Goal: Task Accomplishment & Management: Manage account settings

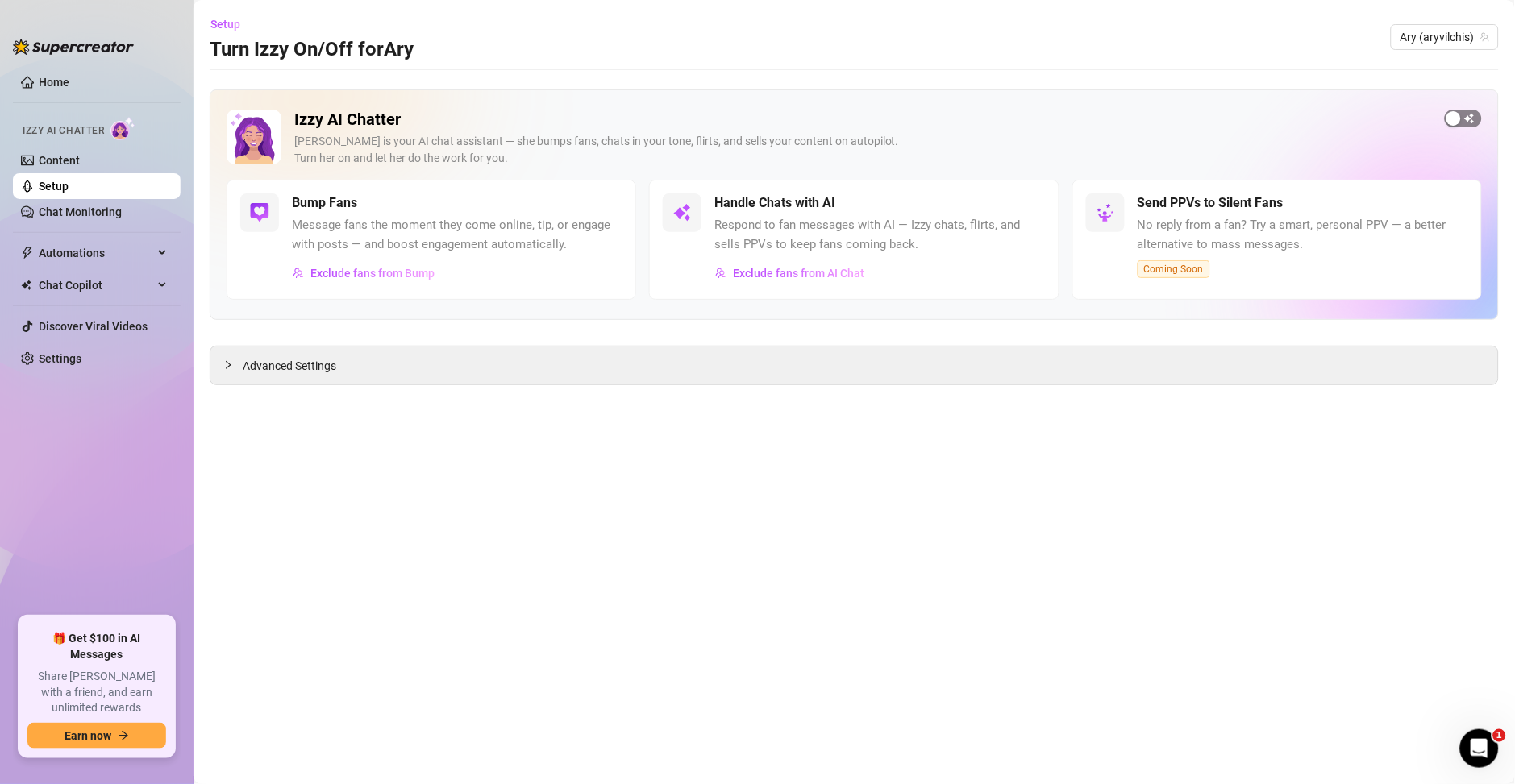
click at [1458, 114] on div "button" at bounding box center [1452, 117] width 14 height 14
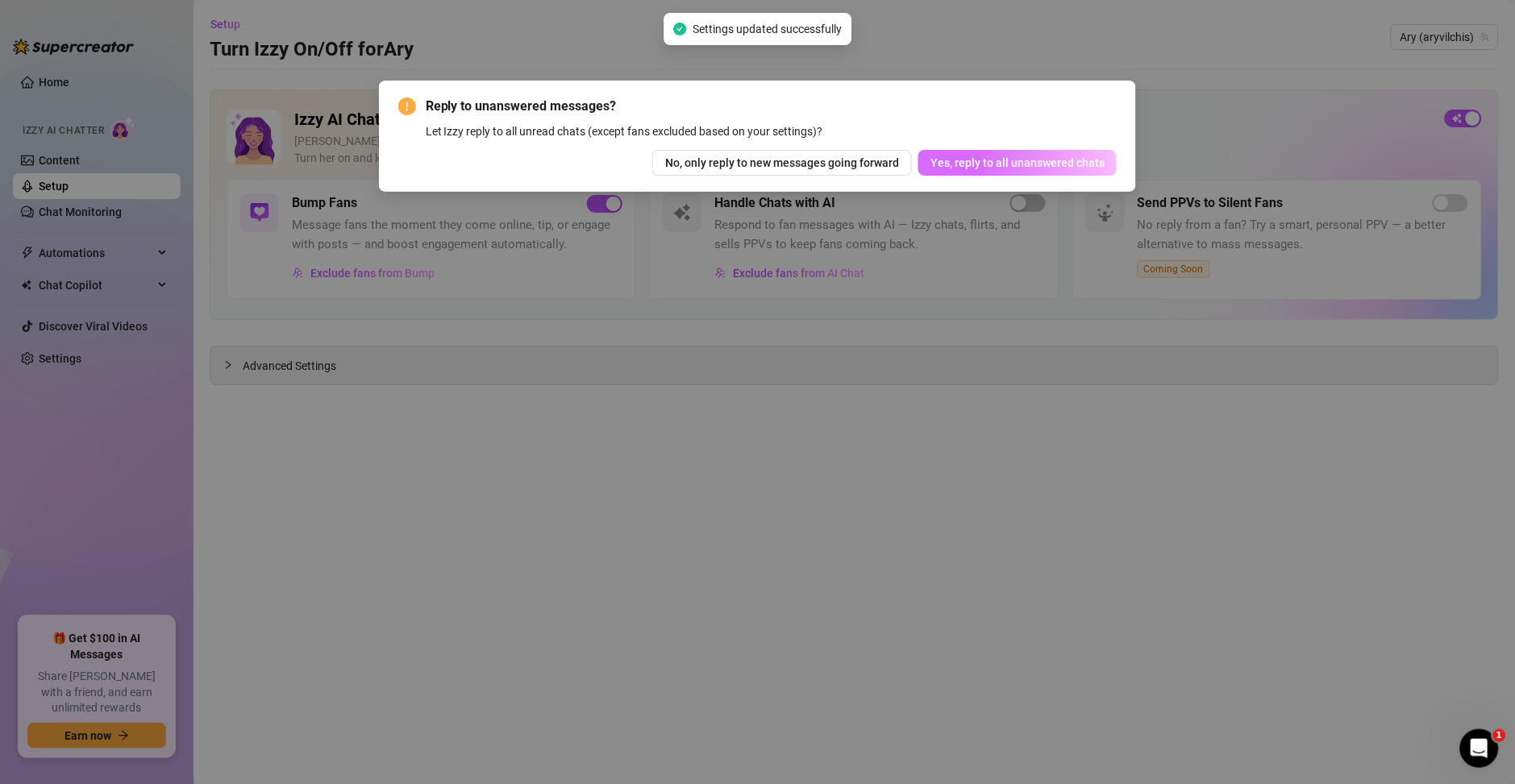
click at [933, 165] on span "Yes, reply to all unanswered chats" at bounding box center [1017, 162] width 174 height 12
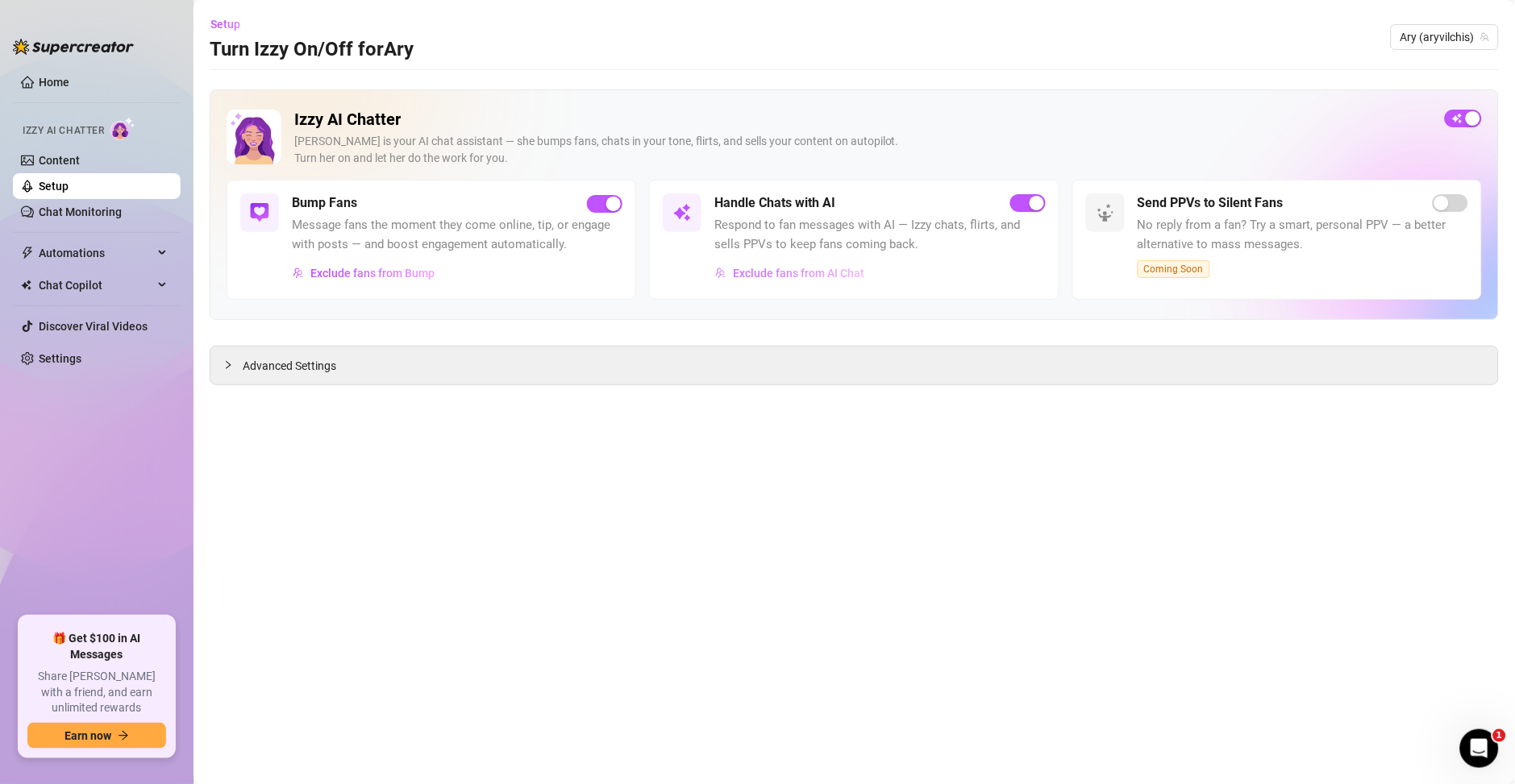
click at [818, 282] on button "Exclude fans from AI Chat" at bounding box center [789, 272] width 151 height 26
click at [818, 270] on div at bounding box center [758, 392] width 1515 height 784
click at [818, 270] on span "Exclude fans from AI Chat" at bounding box center [798, 272] width 132 height 12
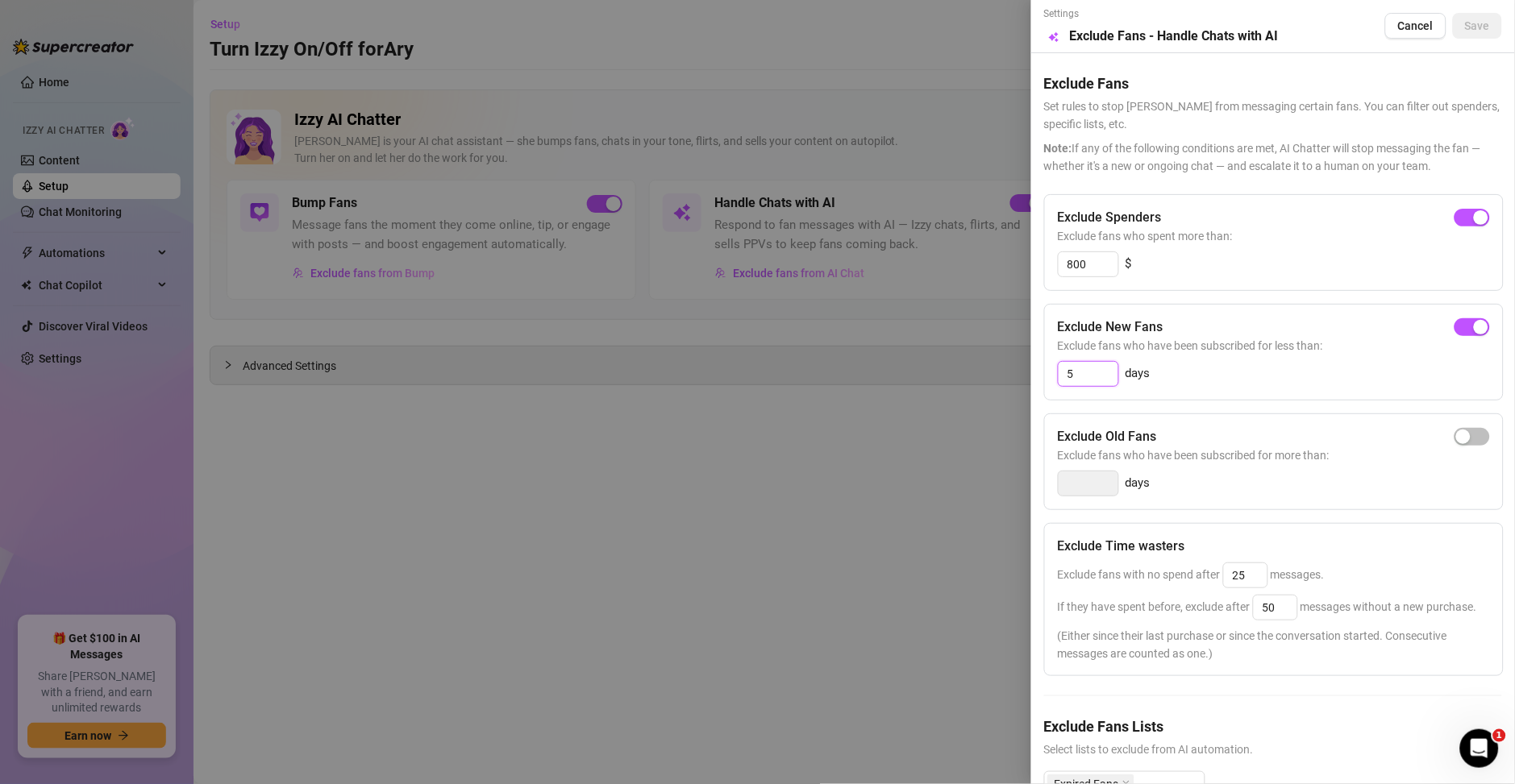
click at [1098, 376] on input "5" at bounding box center [1088, 373] width 60 height 24
type input "3"
click at [1473, 328] on div "button" at bounding box center [1480, 327] width 14 height 14
click at [1464, 36] on button "Save" at bounding box center [1477, 25] width 49 height 26
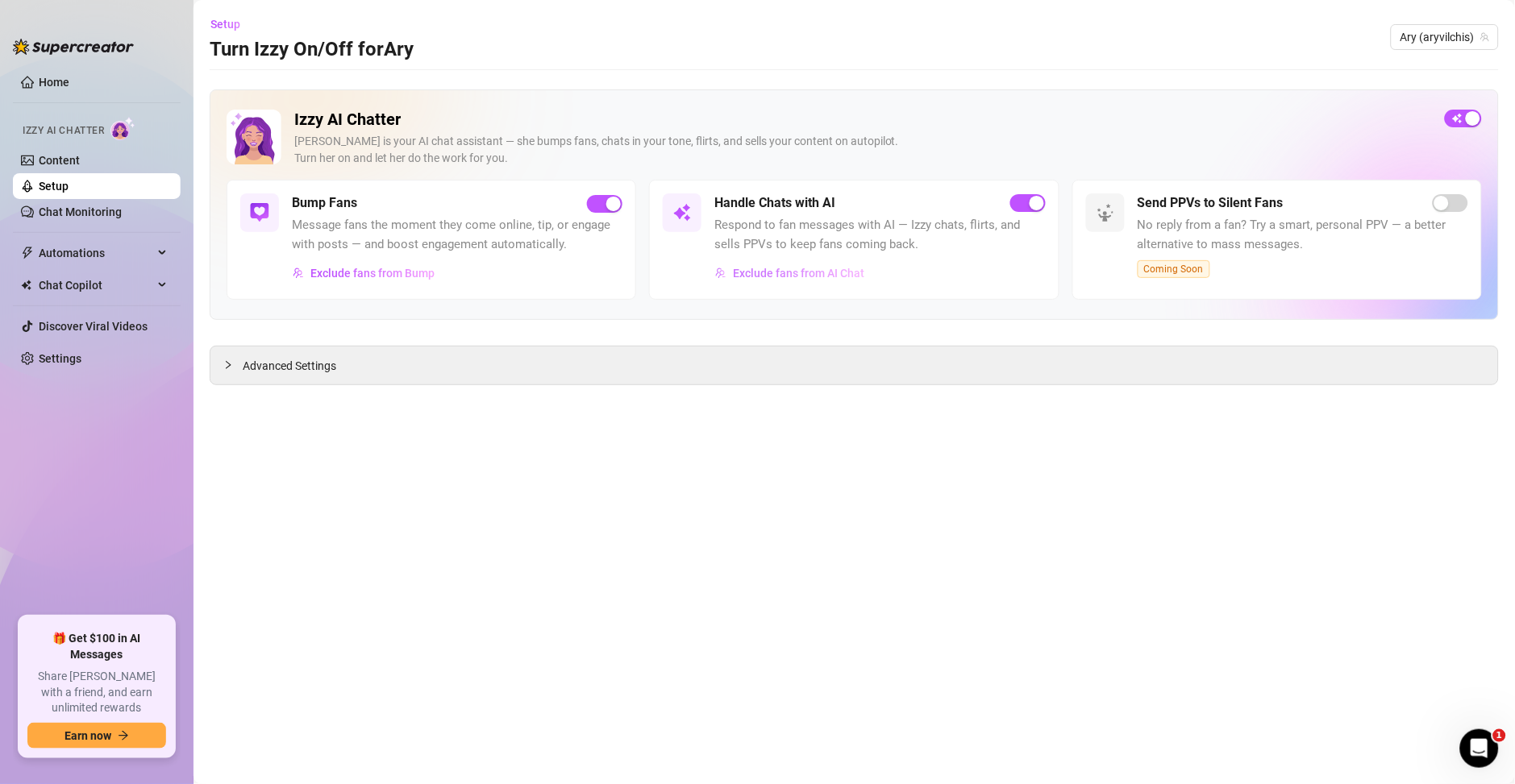
click at [777, 281] on button "Exclude fans from AI Chat" at bounding box center [789, 272] width 151 height 26
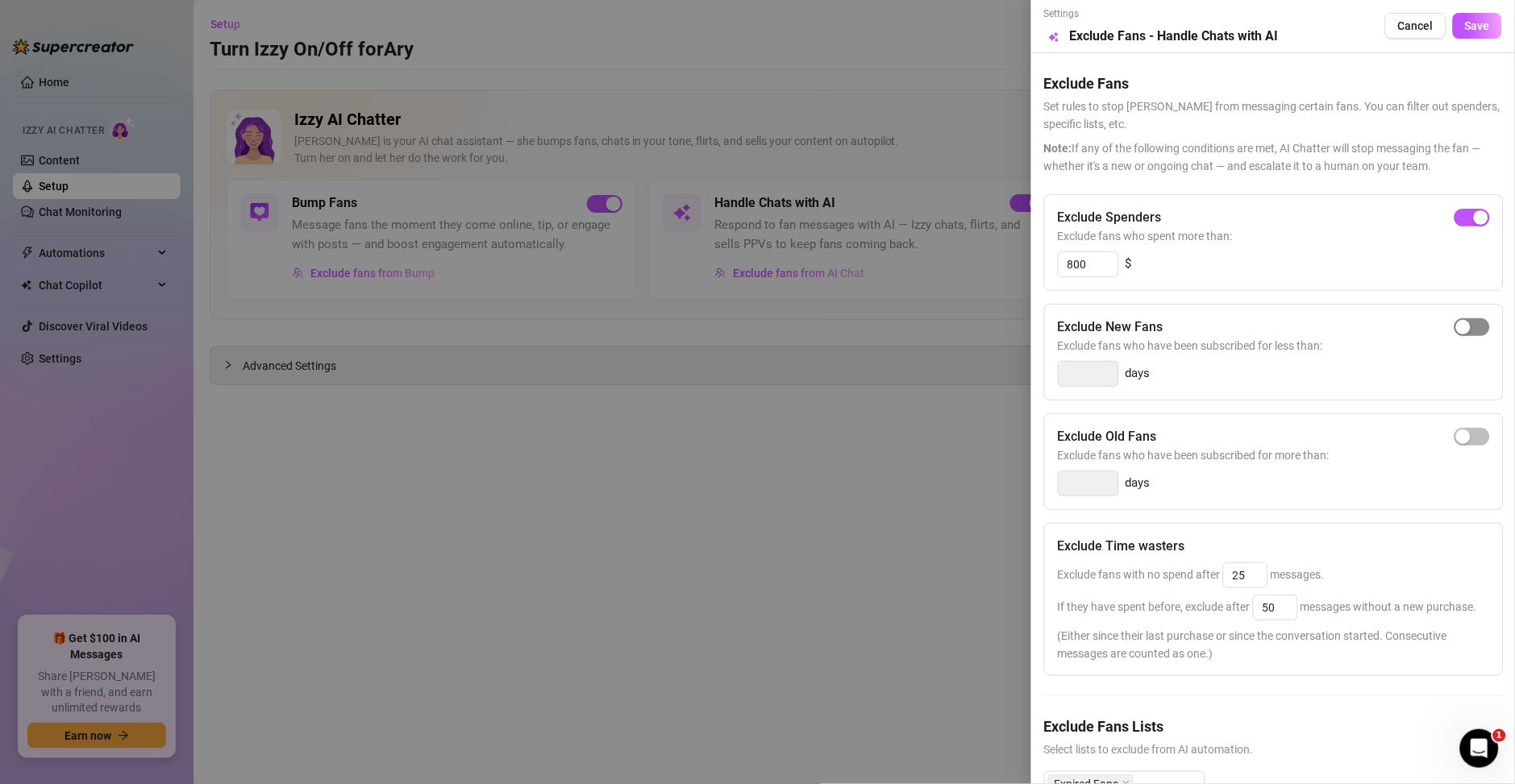
click at [1456, 328] on div "button" at bounding box center [1462, 327] width 14 height 14
click at [1091, 376] on input "3" at bounding box center [1088, 373] width 60 height 24
type input "2"
click at [1456, 321] on div "button" at bounding box center [1462, 327] width 14 height 14
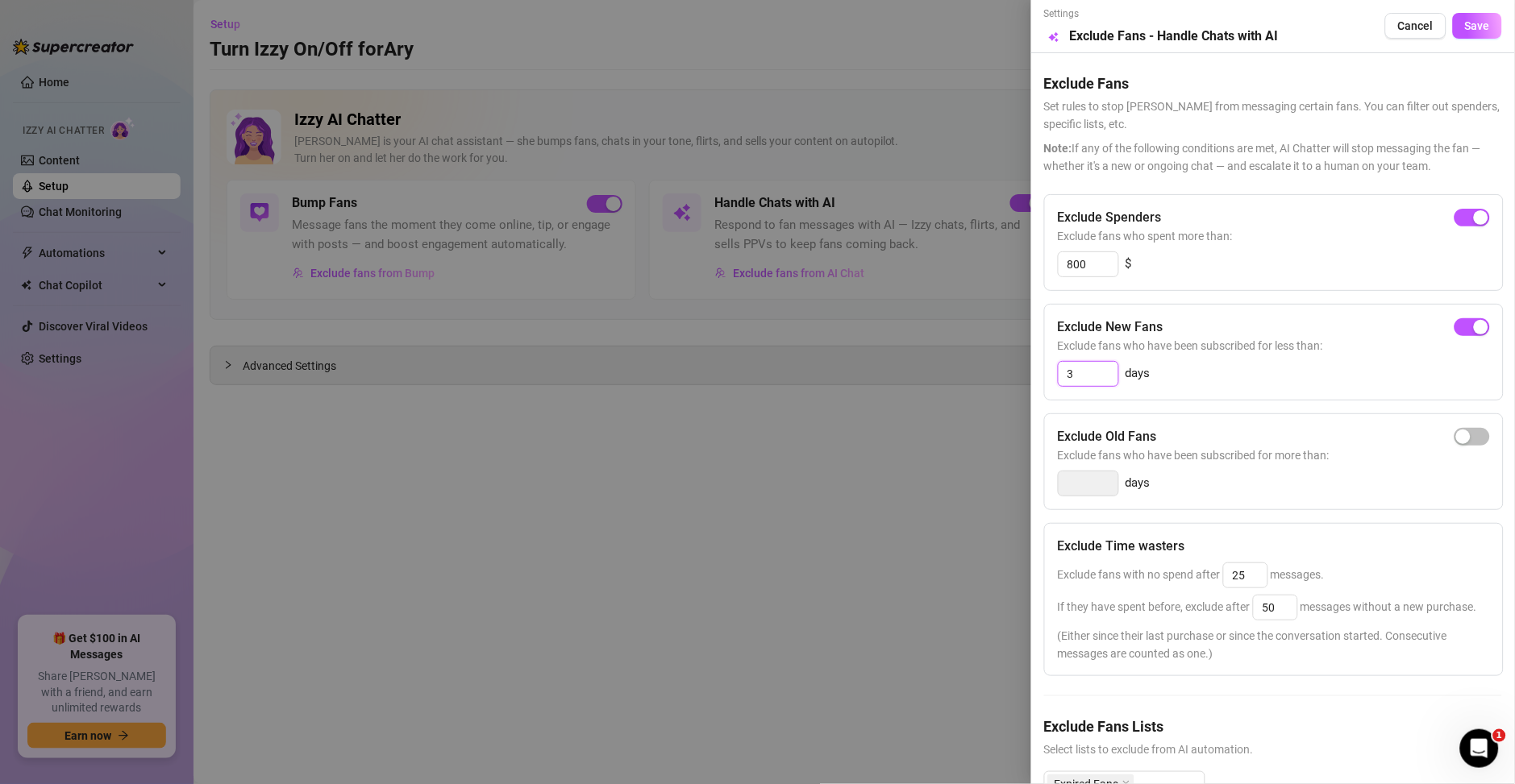
click at [1087, 367] on input "3" at bounding box center [1088, 373] width 60 height 24
type input "1"
click at [1457, 332] on span "button" at bounding box center [1472, 327] width 36 height 17
type input "3"
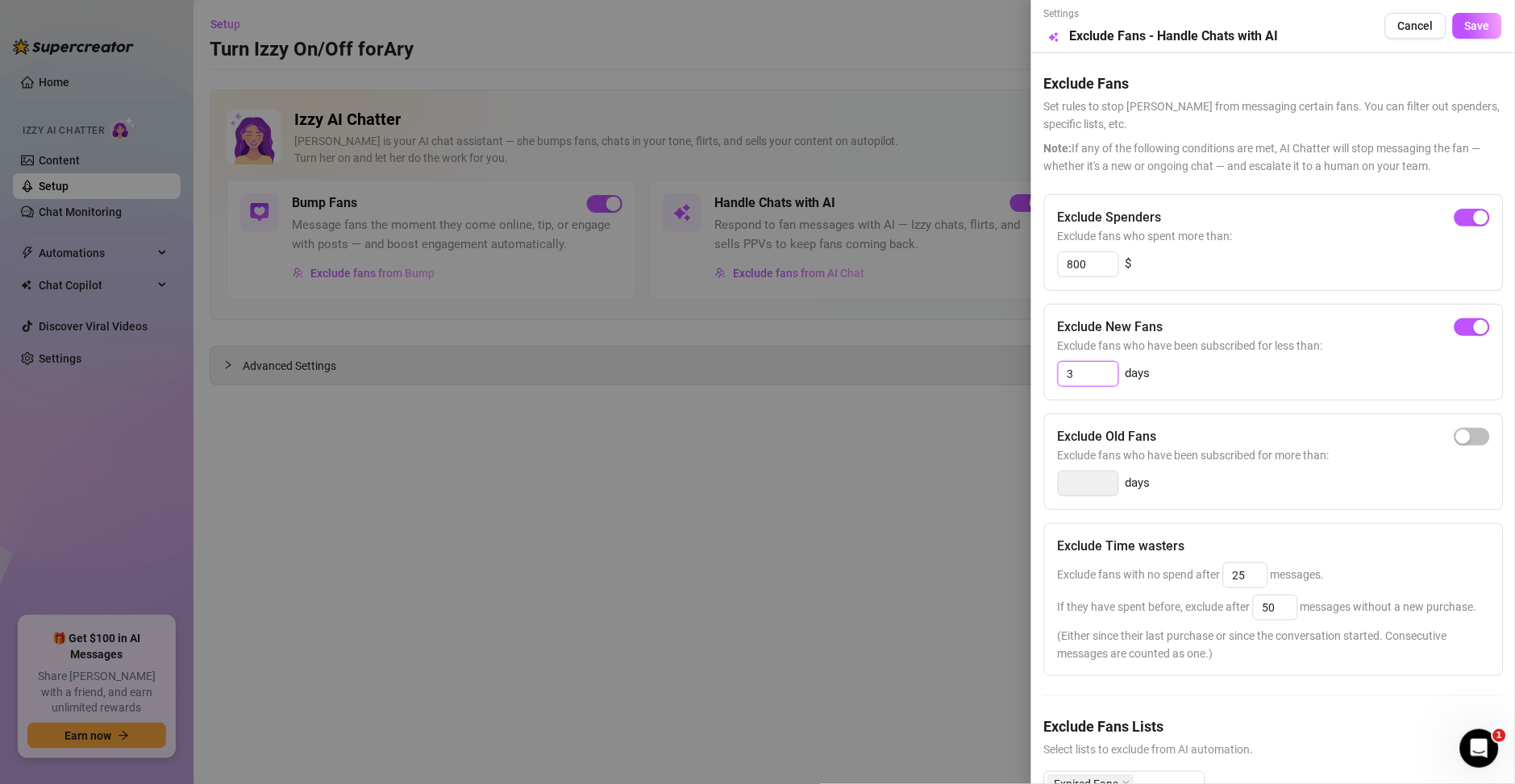
click at [1088, 373] on input "3" at bounding box center [1088, 373] width 60 height 24
click at [1454, 328] on button "button" at bounding box center [1472, 327] width 36 height 17
click at [1102, 376] on input "3" at bounding box center [1088, 373] width 60 height 24
type input "2"
click at [1442, 45] on div "Settings Preview Exclude Fans - Handle Chats with AI Cancel Save" at bounding box center [1272, 26] width 458 height 39
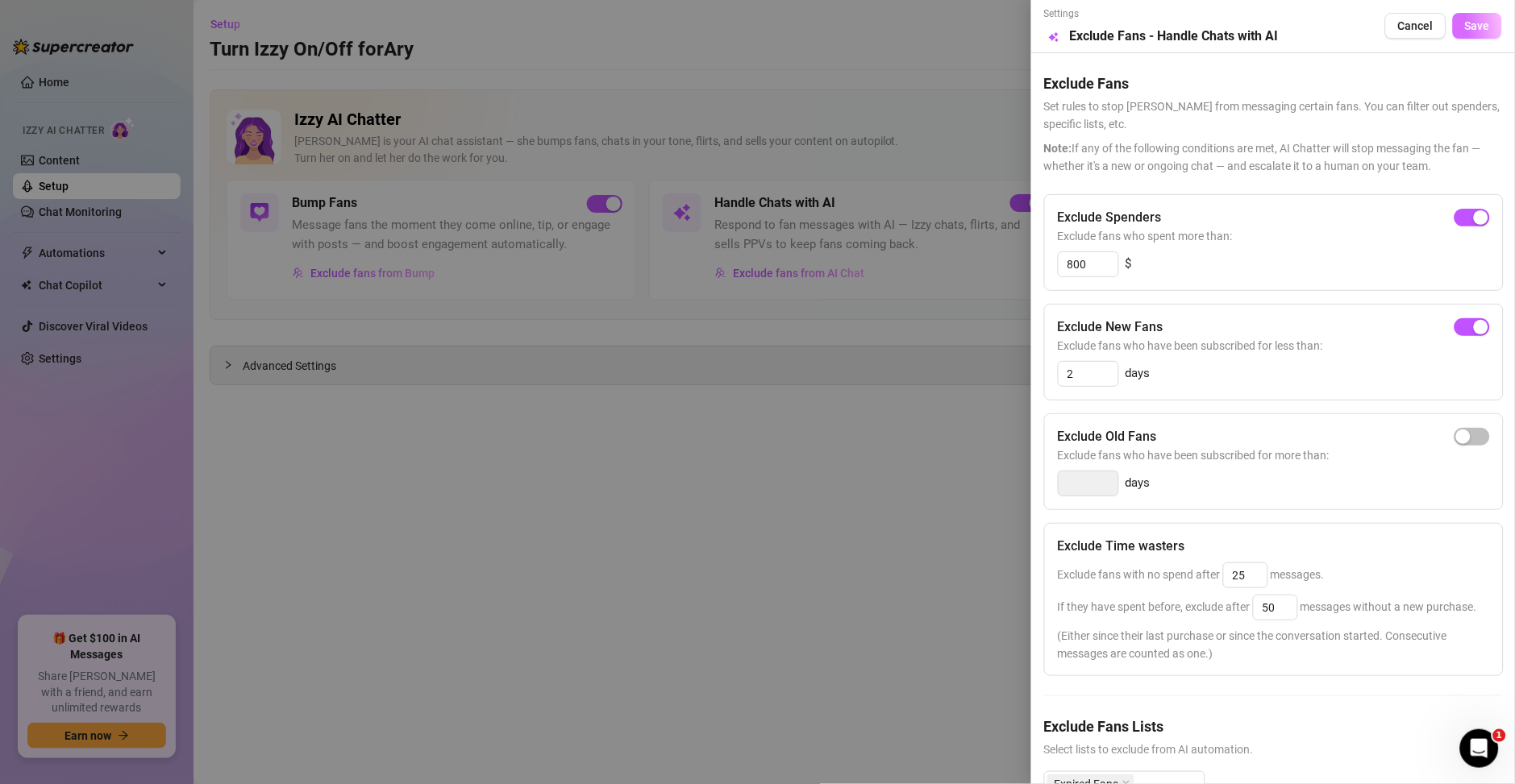
click at [1465, 28] on span "Save" at bounding box center [1478, 25] width 25 height 12
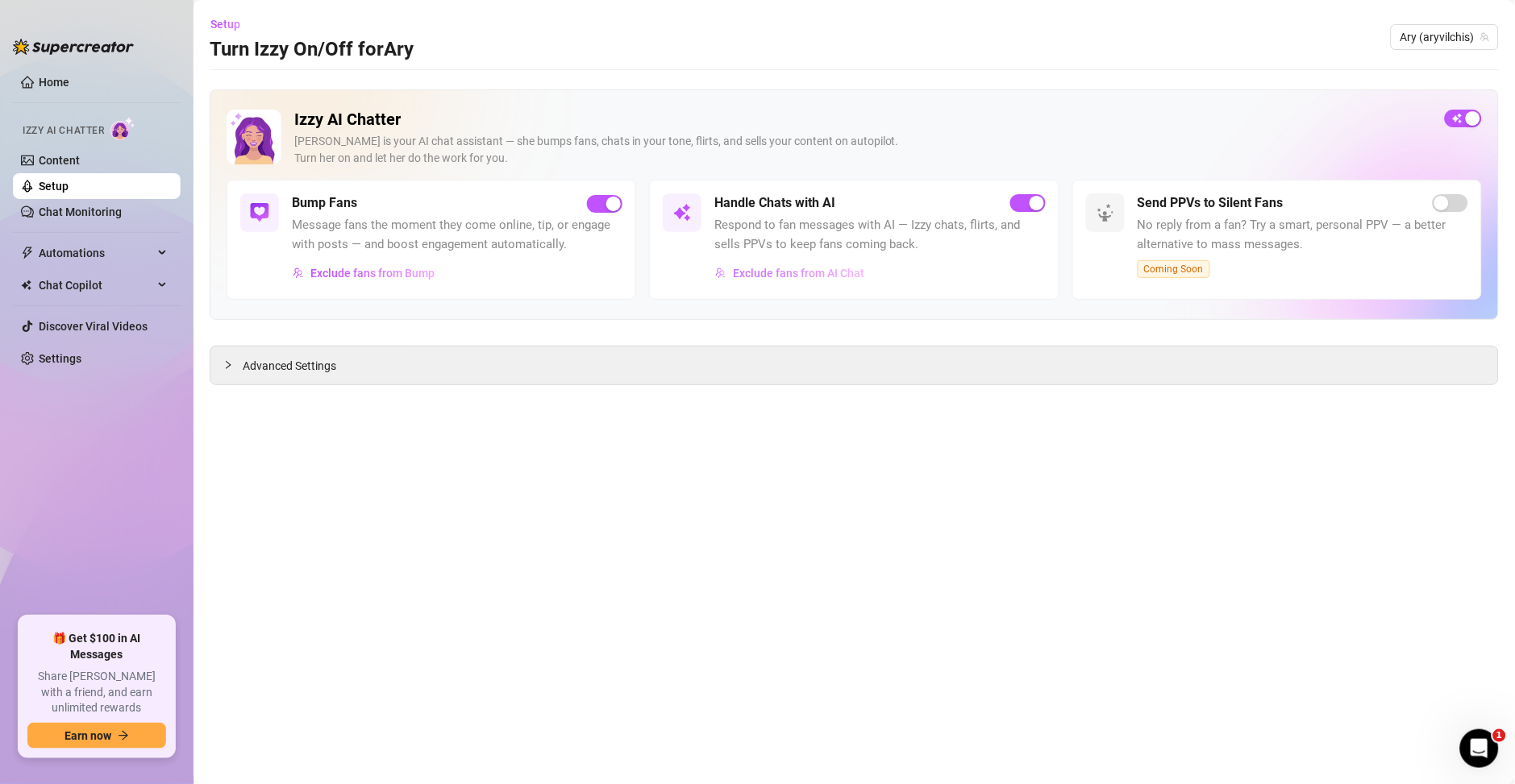
click at [780, 269] on span "Exclude fans from AI Chat" at bounding box center [798, 272] width 132 height 12
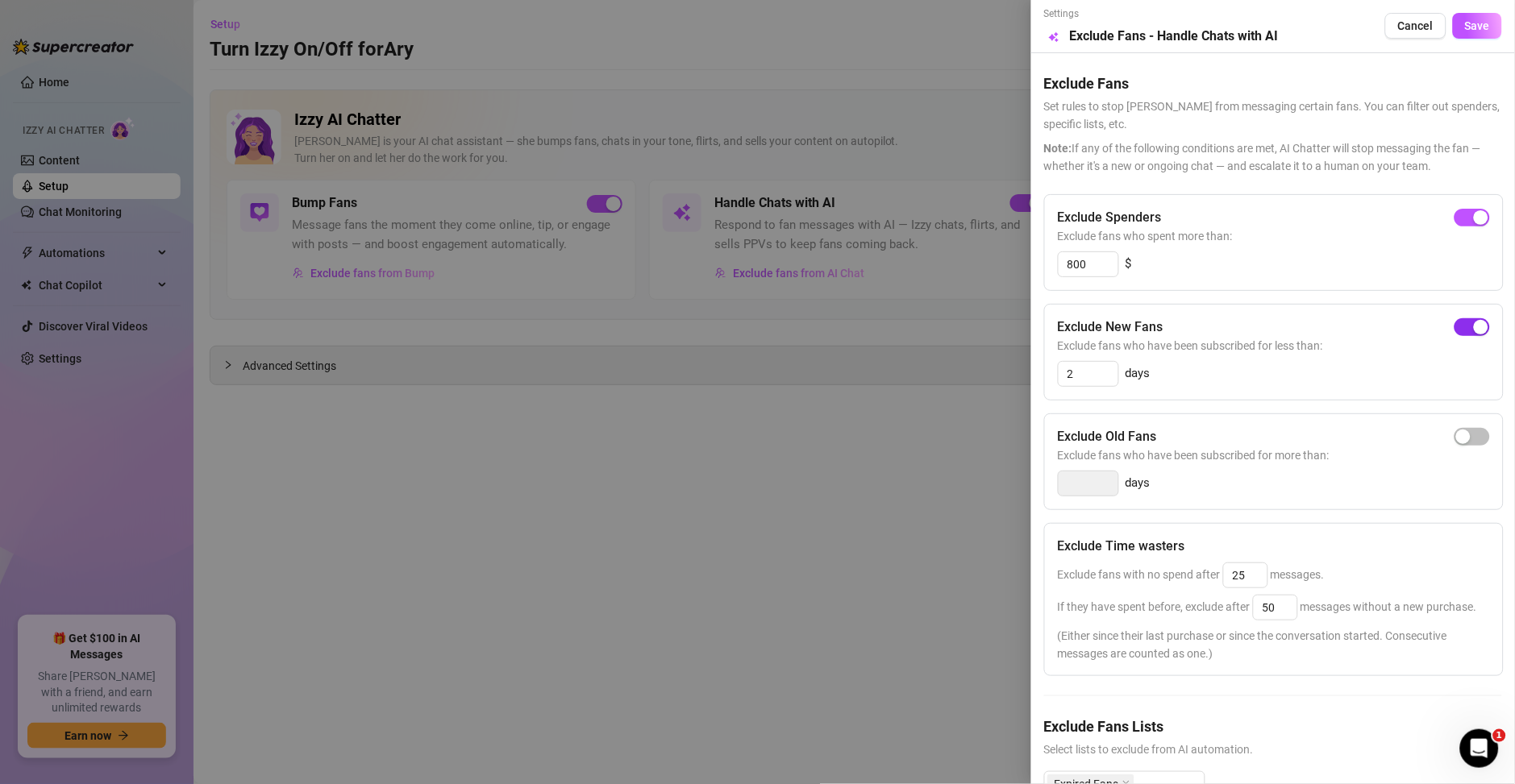
click at [1454, 327] on span "button" at bounding box center [1472, 327] width 36 height 17
click at [1466, 25] on span "Save" at bounding box center [1478, 25] width 25 height 12
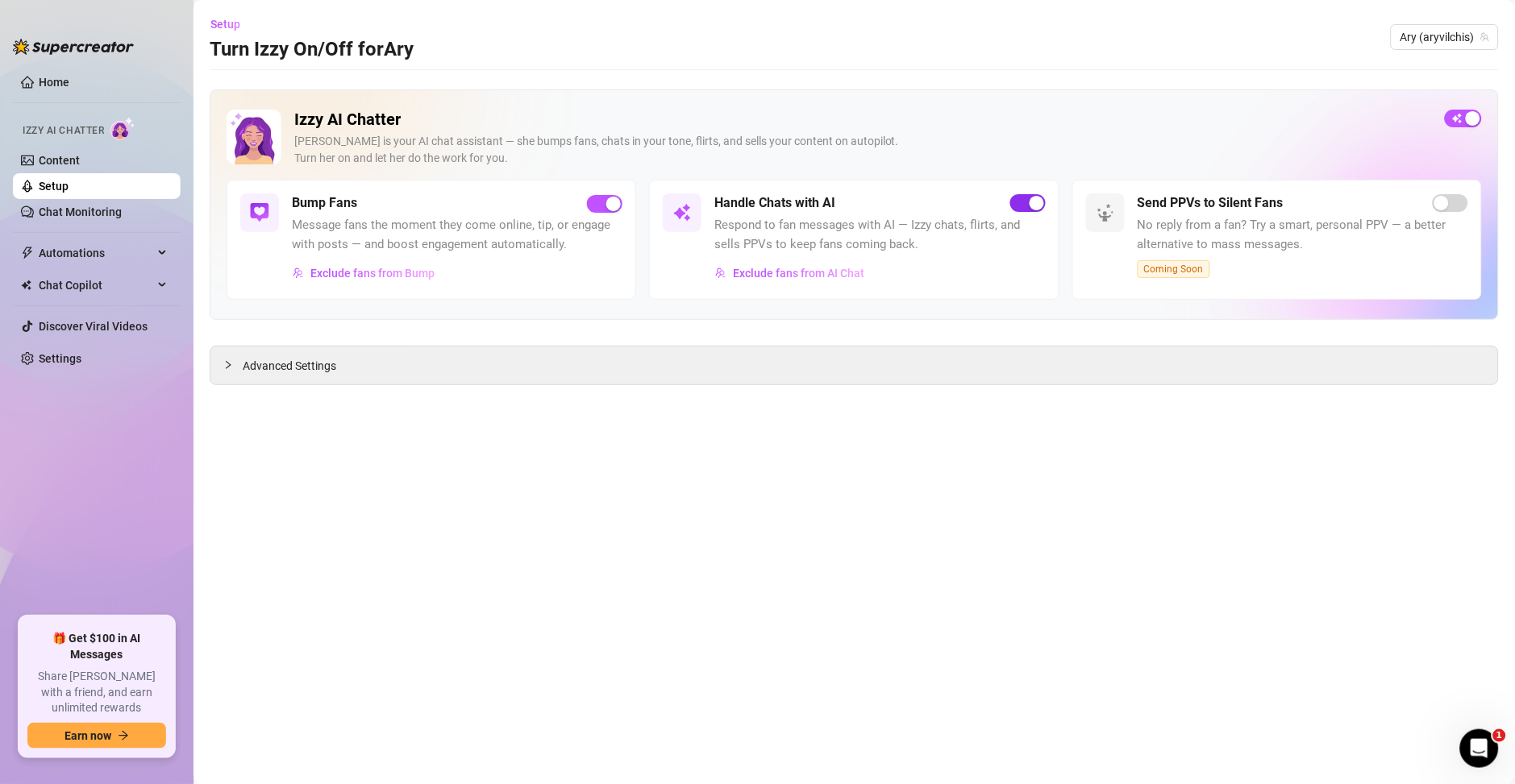
click at [1024, 202] on span "button" at bounding box center [1028, 202] width 36 height 17
